Goal: Task Accomplishment & Management: Use online tool/utility

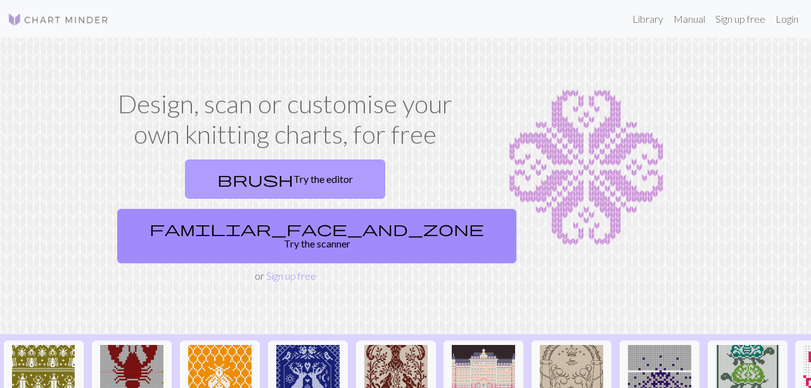
click at [187, 177] on link "brush Try the editor" at bounding box center [285, 179] width 200 height 39
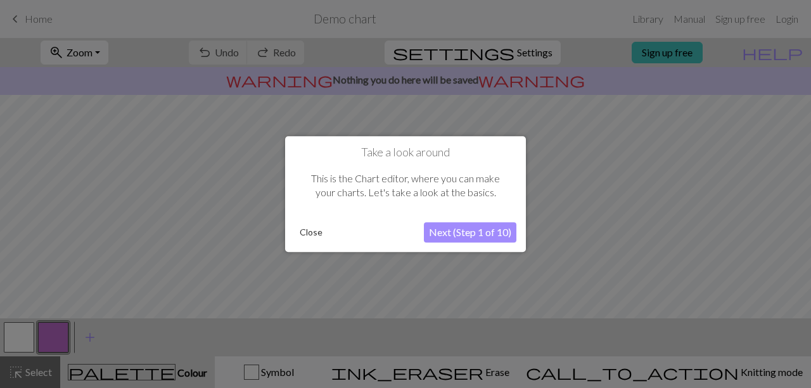
click at [487, 236] on button "Next (Step 1 of 10)" at bounding box center [470, 232] width 92 height 20
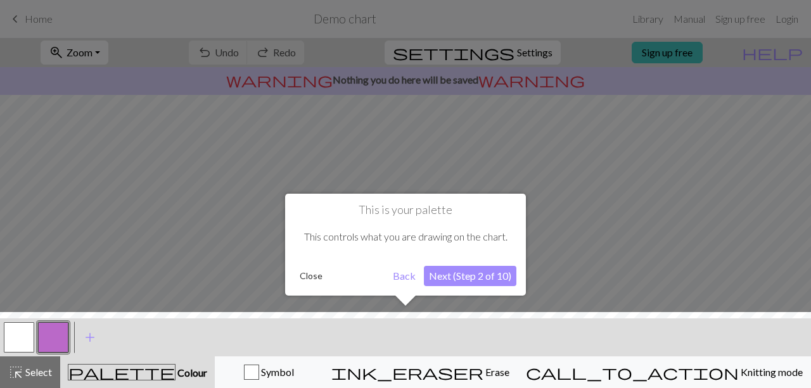
click at [487, 282] on button "Next (Step 2 of 10)" at bounding box center [470, 276] width 92 height 20
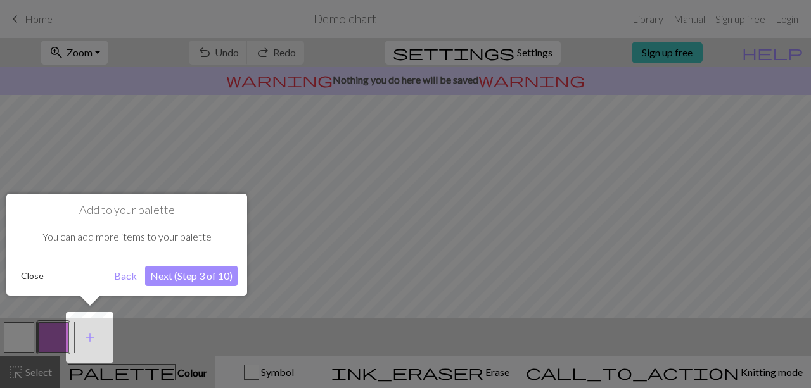
click at [180, 279] on button "Next (Step 3 of 10)" at bounding box center [191, 276] width 92 height 20
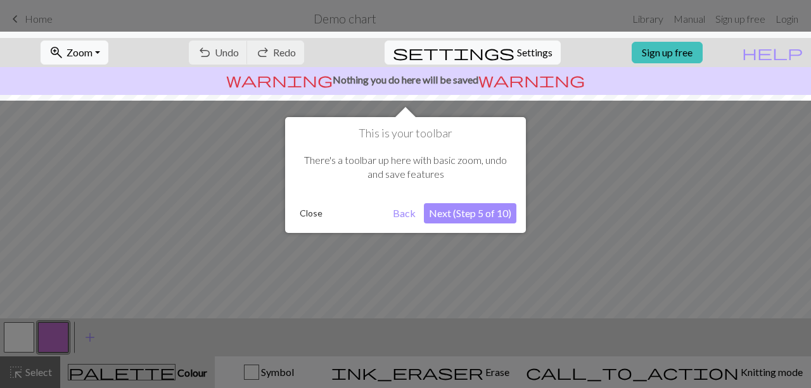
click at [465, 222] on button "Next (Step 5 of 10)" at bounding box center [470, 213] width 92 height 20
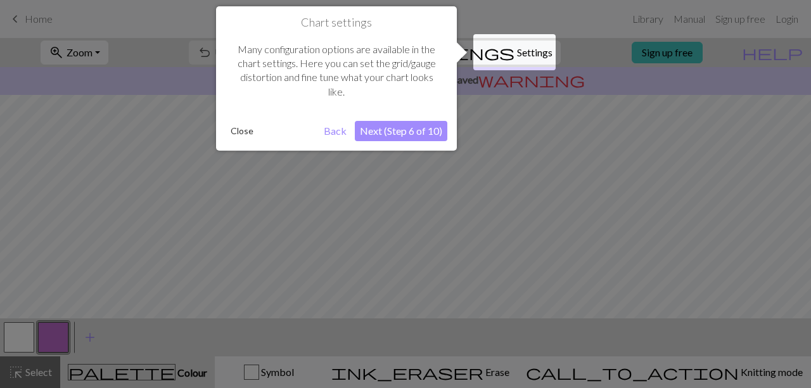
click at [397, 126] on button "Next (Step 6 of 10)" at bounding box center [401, 131] width 92 height 20
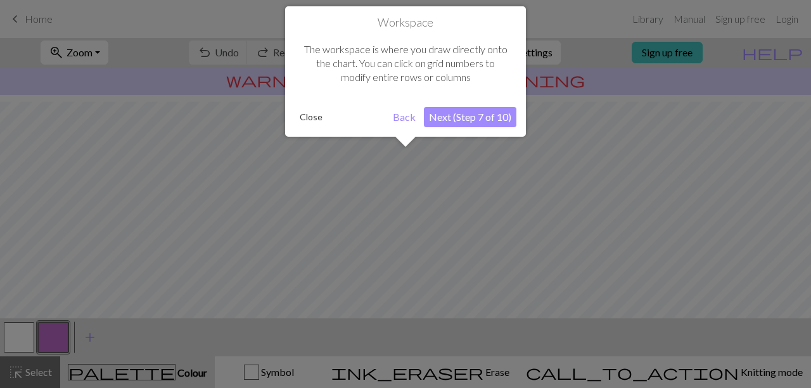
scroll to position [75, 0]
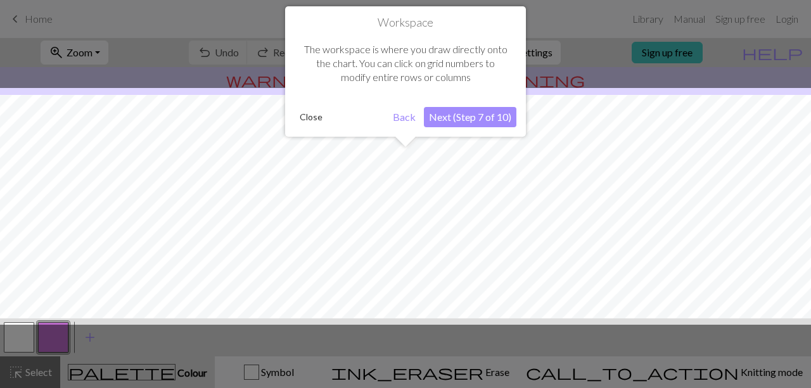
click at [306, 122] on button "Close" at bounding box center [310, 117] width 33 height 19
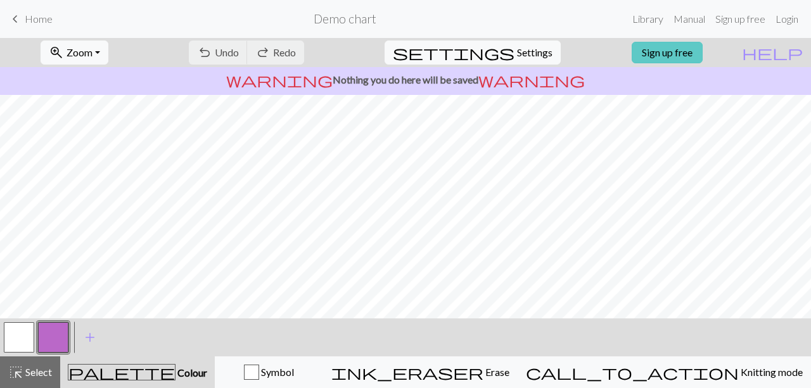
click at [702, 56] on link "Sign up free" at bounding box center [666, 53] width 71 height 22
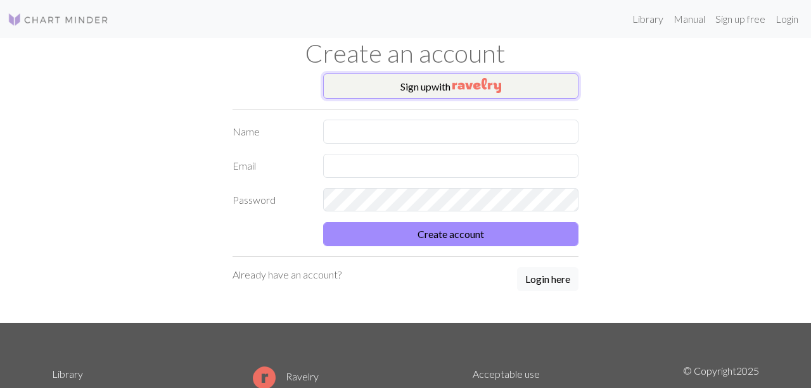
click at [478, 83] on img "button" at bounding box center [476, 85] width 49 height 15
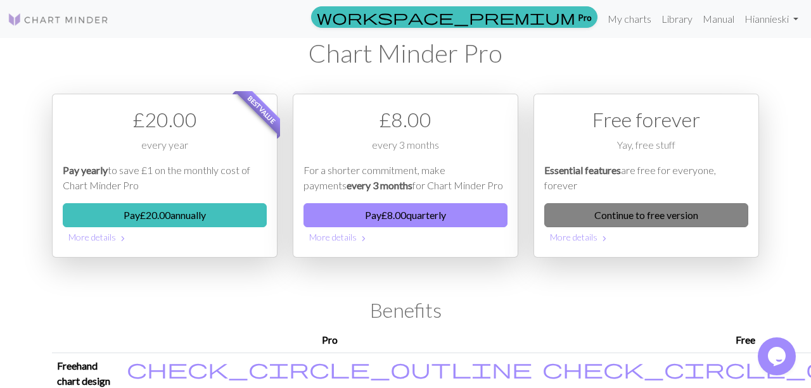
click at [671, 220] on link "Continue to free version" at bounding box center [646, 215] width 204 height 24
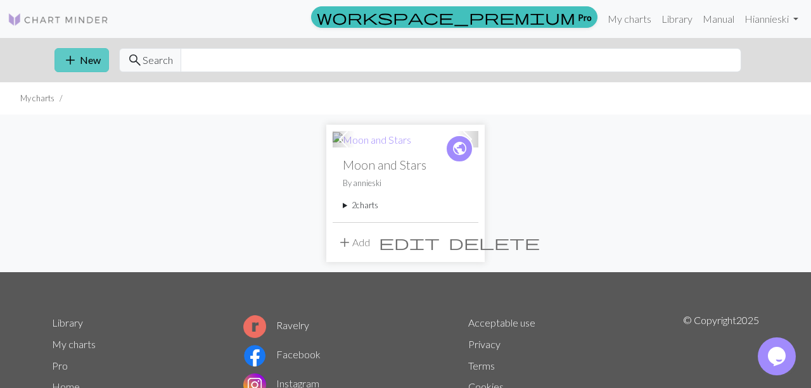
click at [84, 65] on button "add New" at bounding box center [81, 60] width 54 height 24
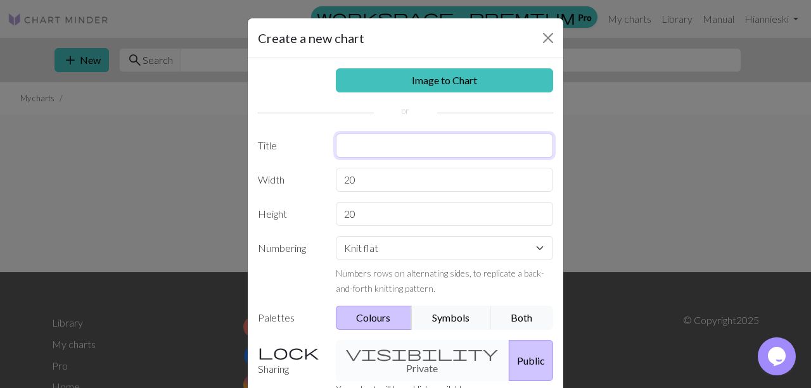
click at [369, 148] on input "text" at bounding box center [445, 146] width 218 height 24
type input "Flag"
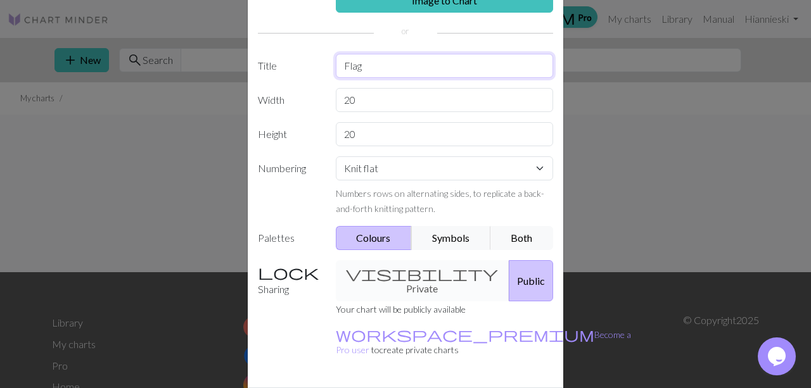
scroll to position [109, 0]
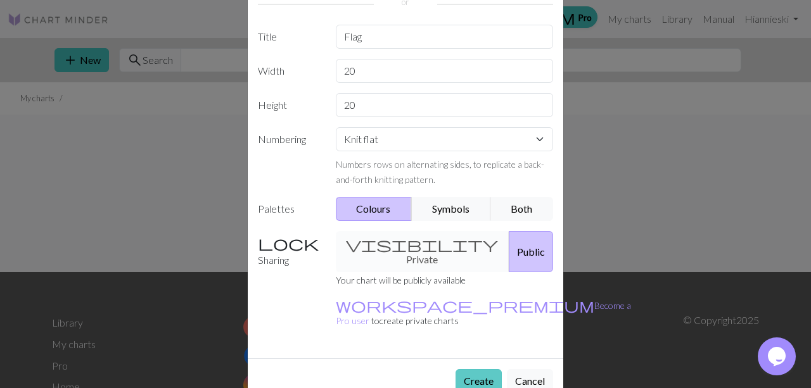
click at [479, 369] on button "Create" at bounding box center [478, 381] width 46 height 24
